Goal: Book appointment/travel/reservation

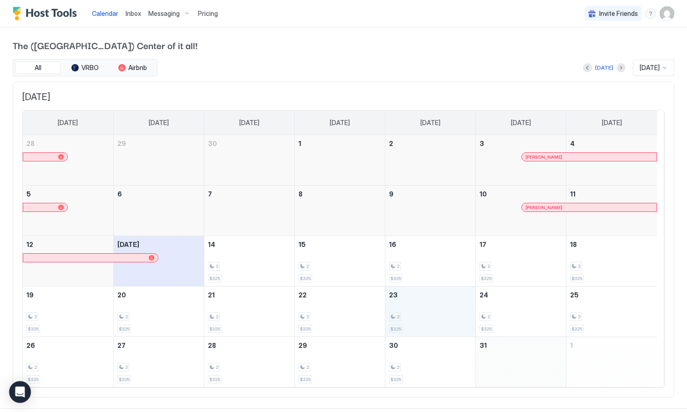
click at [439, 305] on div "2 $325" at bounding box center [430, 311] width 83 height 43
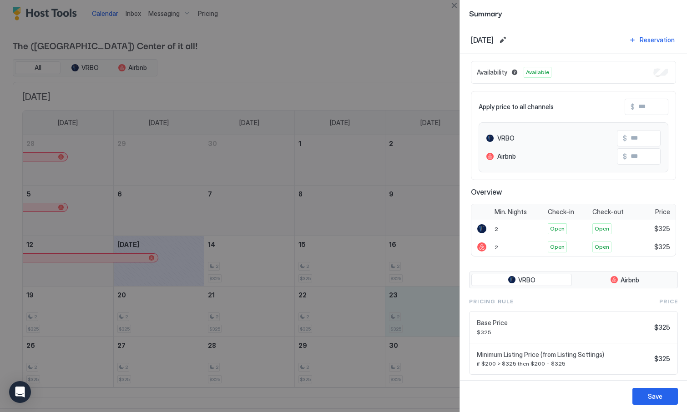
click at [57, 351] on div at bounding box center [343, 206] width 687 height 412
click at [455, 7] on button "Close" at bounding box center [454, 5] width 11 height 11
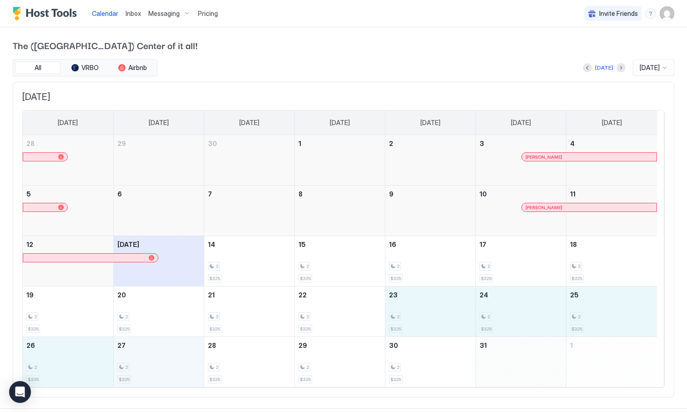
drag, startPoint x: 436, startPoint y: 311, endPoint x: 151, endPoint y: 361, distance: 290.1
click at [151, 361] on tbody "28 29 30 1 2 3 [PERSON_NAME] 4 5 6 7 8 9 10 [PERSON_NAME] 11 12 [DATE] 14 2 $32…" at bounding box center [340, 261] width 634 height 252
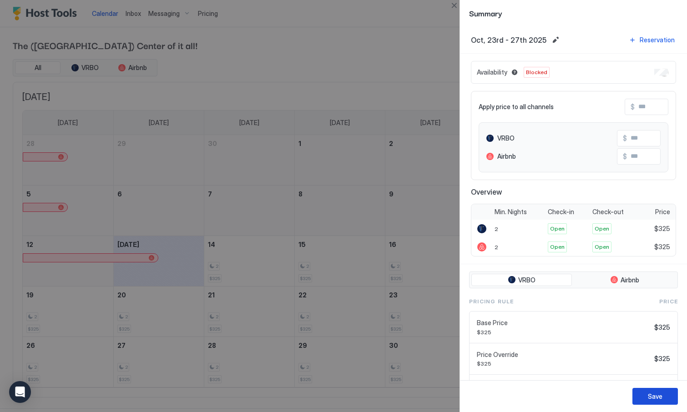
click at [660, 395] on div "Save" at bounding box center [655, 397] width 15 height 10
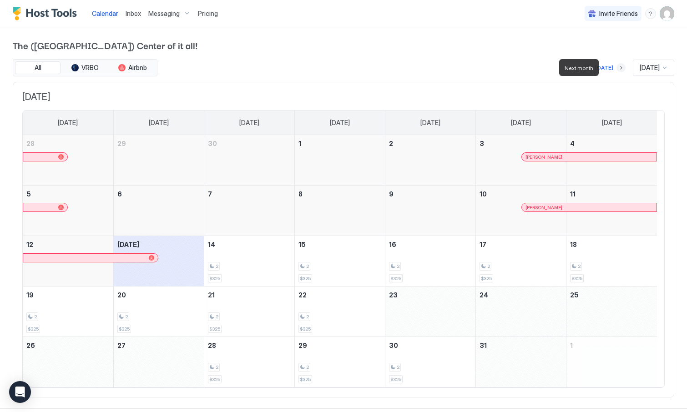
click at [616, 68] on button "Next month" at bounding box center [620, 67] width 9 height 9
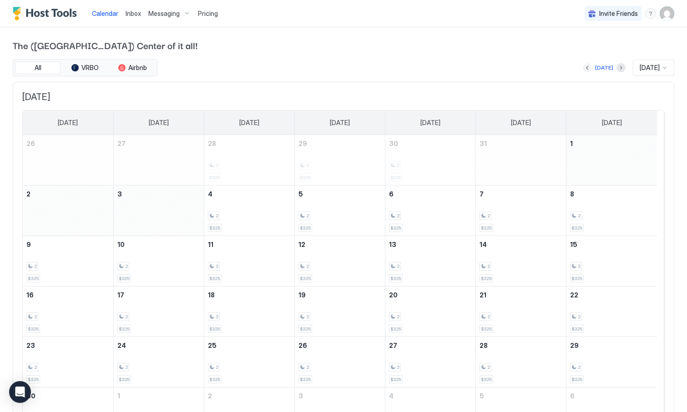
click at [583, 68] on button "Previous month" at bounding box center [587, 67] width 9 height 9
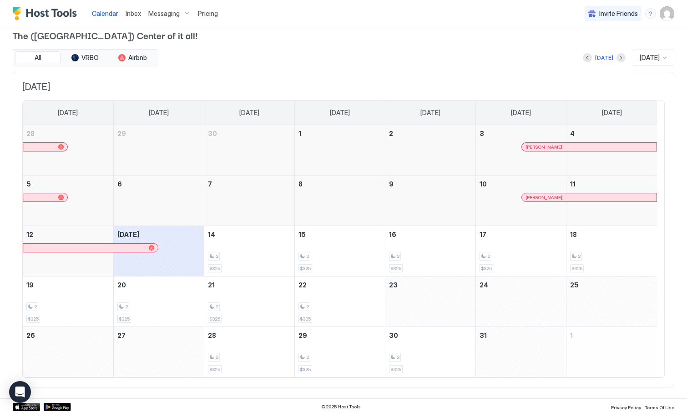
scroll to position [13, 0]
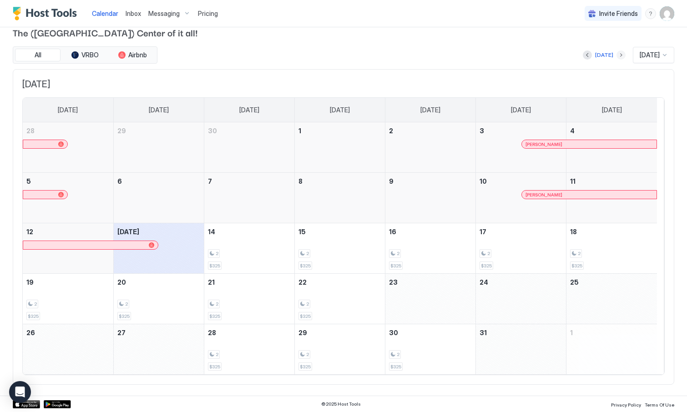
click at [616, 57] on button "Next month" at bounding box center [620, 54] width 9 height 9
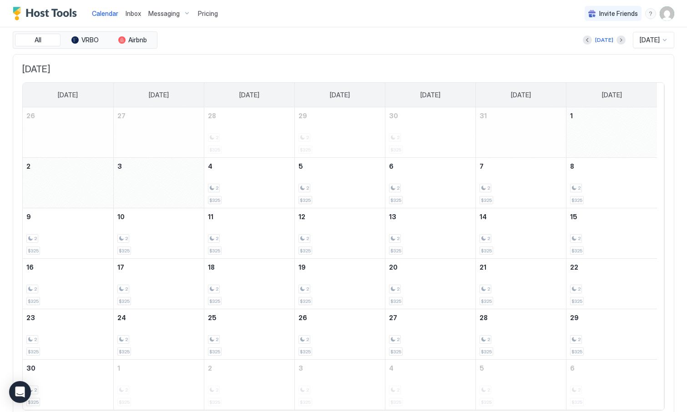
scroll to position [0, 0]
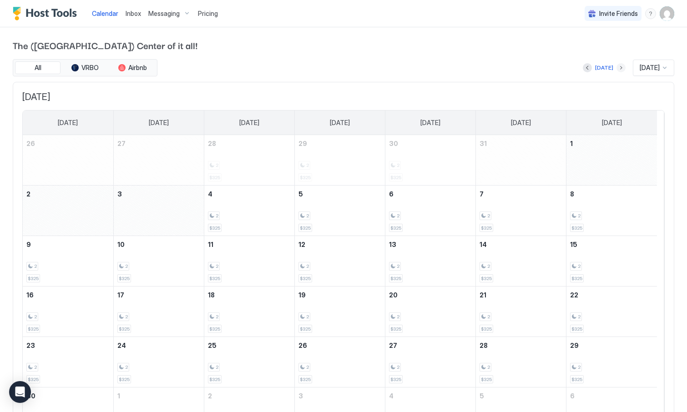
click at [616, 68] on button "Next month" at bounding box center [620, 67] width 9 height 9
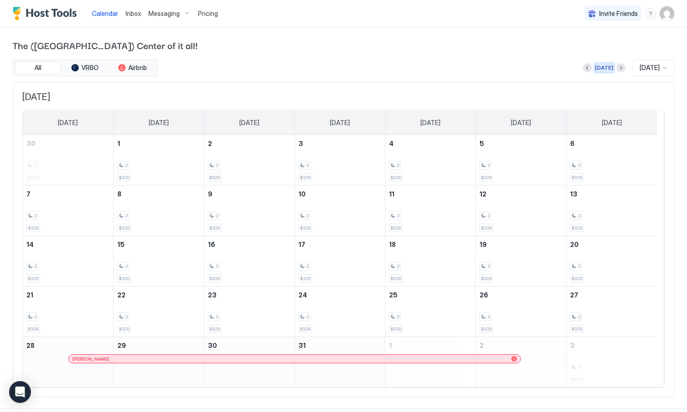
click at [595, 67] on div "[DATE]" at bounding box center [604, 68] width 18 height 8
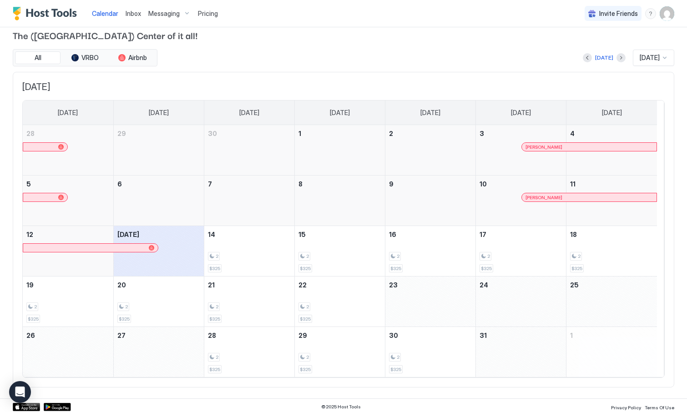
scroll to position [13, 0]
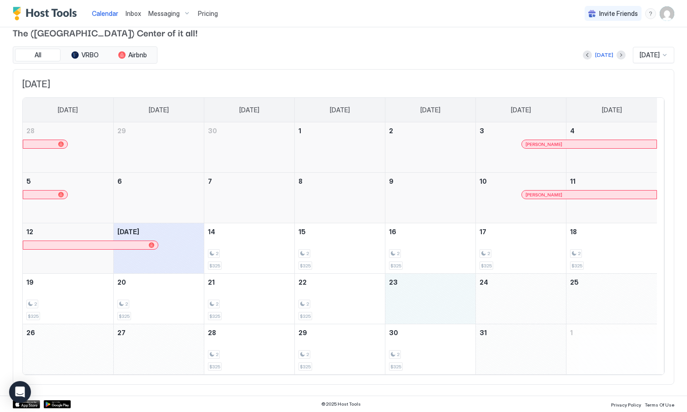
click at [423, 293] on div "October 23, 2025" at bounding box center [430, 299] width 90 height 50
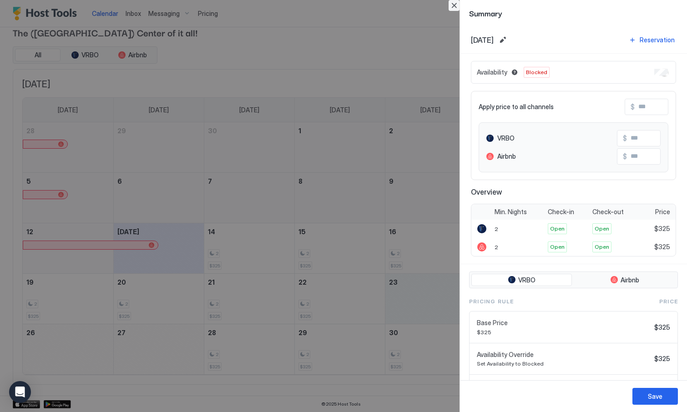
click at [455, 4] on button "Close" at bounding box center [454, 5] width 11 height 11
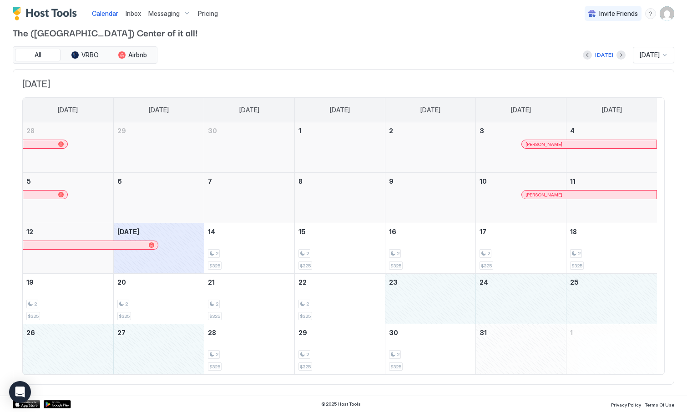
drag, startPoint x: 407, startPoint y: 294, endPoint x: 167, endPoint y: 348, distance: 245.9
click at [167, 348] on tbody "28 29 30 1 2 3 [PERSON_NAME] 4 5 6 7 8 9 10 [PERSON_NAME] 11 12 [DATE] 14 2 $32…" at bounding box center [340, 248] width 634 height 252
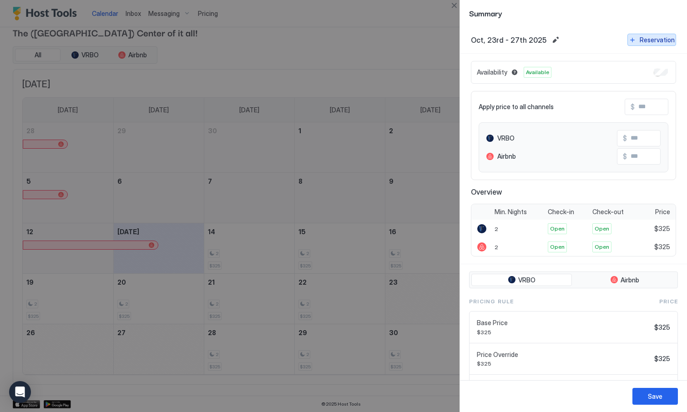
click at [646, 40] on div "Reservation" at bounding box center [657, 40] width 35 height 10
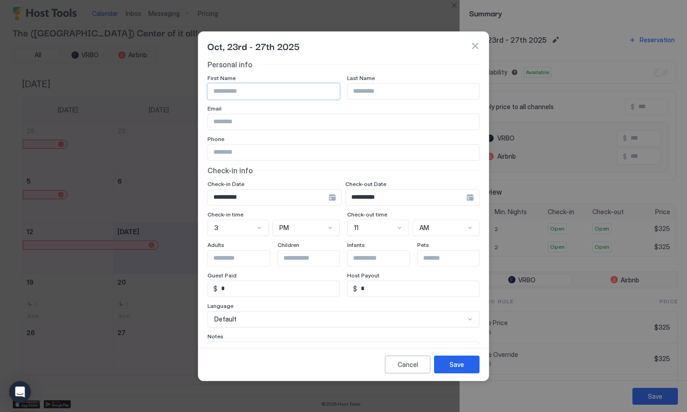
click at [277, 95] on input "Input Field" at bounding box center [273, 91] width 131 height 15
type input "*****"
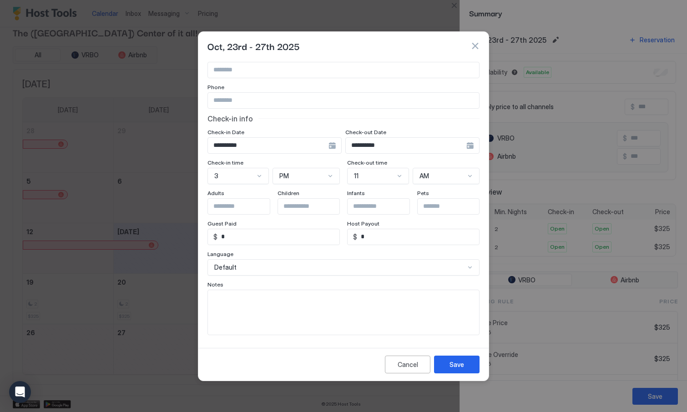
scroll to position [0, 0]
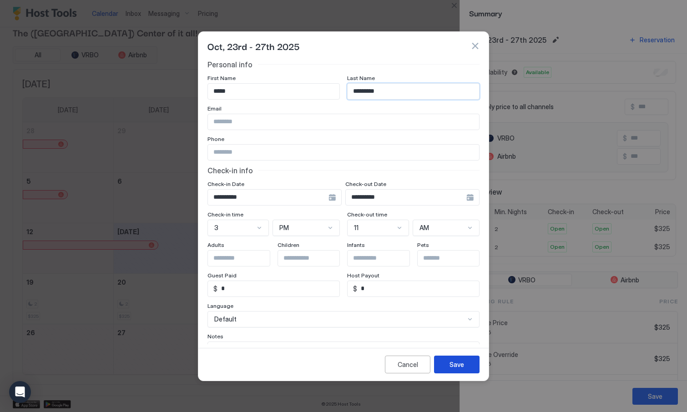
type input "*********"
click at [461, 362] on div "Save" at bounding box center [456, 365] width 15 height 10
